Goal: Task Accomplishment & Management: Manage account settings

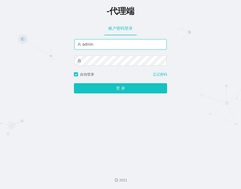
drag, startPoint x: 104, startPoint y: 44, endPoint x: 77, endPoint y: 42, distance: 26.9
click at [77, 42] on input "admin" at bounding box center [120, 44] width 92 height 10
paste input "jielun008"
type input "jielun008"
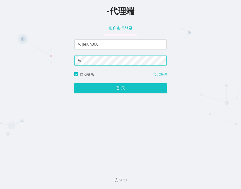
click at [57, 59] on div "-代理端 账户密码登录 jielun008 自动登录 忘记密码 登 录" at bounding box center [120, 82] width 241 height 165
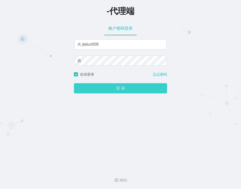
click at [86, 88] on button "登 录" at bounding box center [120, 88] width 93 height 10
click at [112, 89] on button "登 录" at bounding box center [120, 88] width 93 height 10
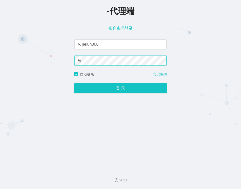
click at [35, 58] on div "-代理端 账户密码登录 jielun008 自动登录 忘记密码 登 录" at bounding box center [120, 82] width 241 height 165
click at [74, 83] on button "登 录" at bounding box center [120, 88] width 93 height 10
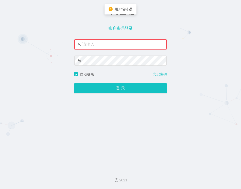
drag, startPoint x: 109, startPoint y: 46, endPoint x: 81, endPoint y: 47, distance: 28.4
click at [58, 43] on div "-代理端 账户密码登录 请输入账户名 自动登录 忘记密码 登 录" at bounding box center [120, 82] width 241 height 165
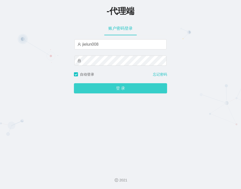
click at [112, 90] on button "登 录" at bounding box center [120, 88] width 93 height 10
click at [123, 89] on button "登 录" at bounding box center [120, 88] width 93 height 10
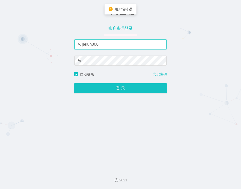
click at [94, 45] on input "jielun008" at bounding box center [120, 44] width 92 height 10
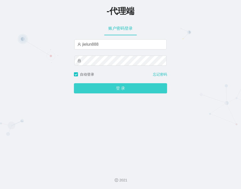
click at [116, 93] on button "登 录" at bounding box center [120, 88] width 93 height 10
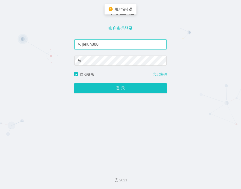
click at [94, 45] on input "jielun888" at bounding box center [120, 44] width 92 height 10
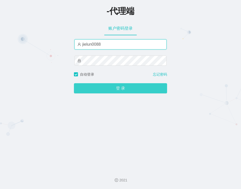
type input "jielun0088"
drag, startPoint x: 128, startPoint y: 93, endPoint x: 133, endPoint y: 93, distance: 5.1
click at [128, 93] on button "登 录" at bounding box center [120, 88] width 93 height 10
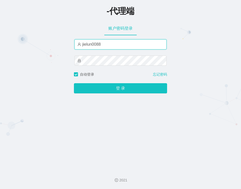
click at [97, 45] on input "jielun0088" at bounding box center [120, 44] width 92 height 10
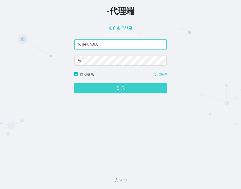
type input "jielun008"
click at [127, 88] on button "登 录" at bounding box center [120, 88] width 93 height 10
